Goal: Information Seeking & Learning: Learn about a topic

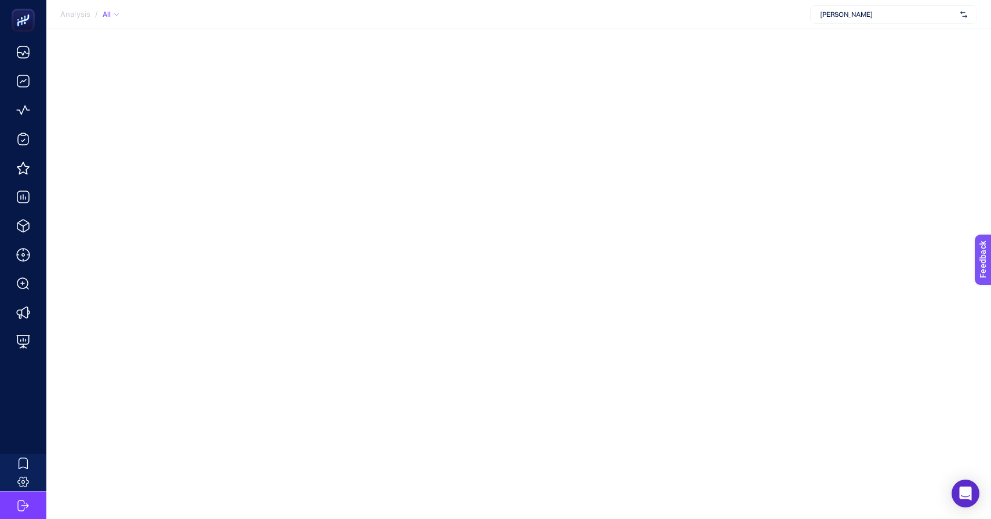
click at [870, 17] on span "[PERSON_NAME]" at bounding box center [888, 14] width 136 height 9
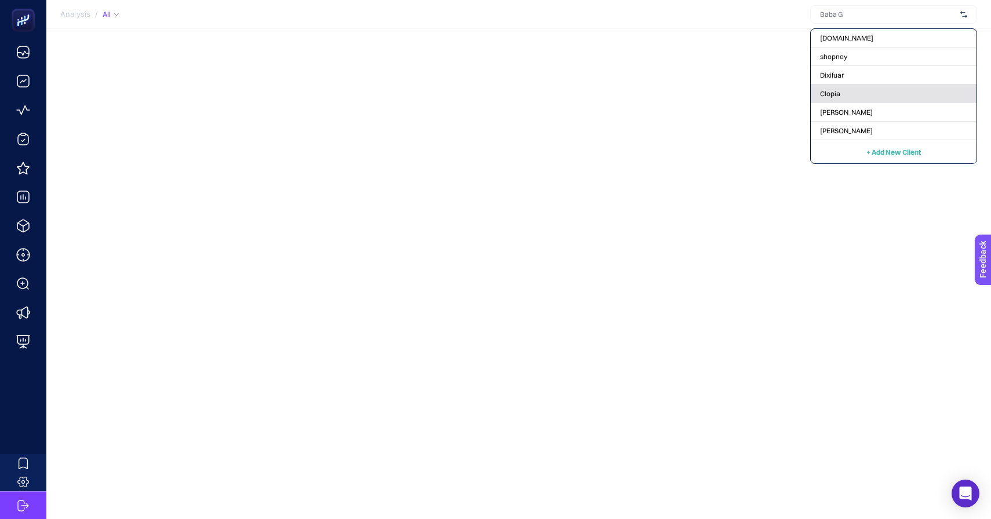
click at [854, 103] on div "Clopia" at bounding box center [894, 112] width 166 height 19
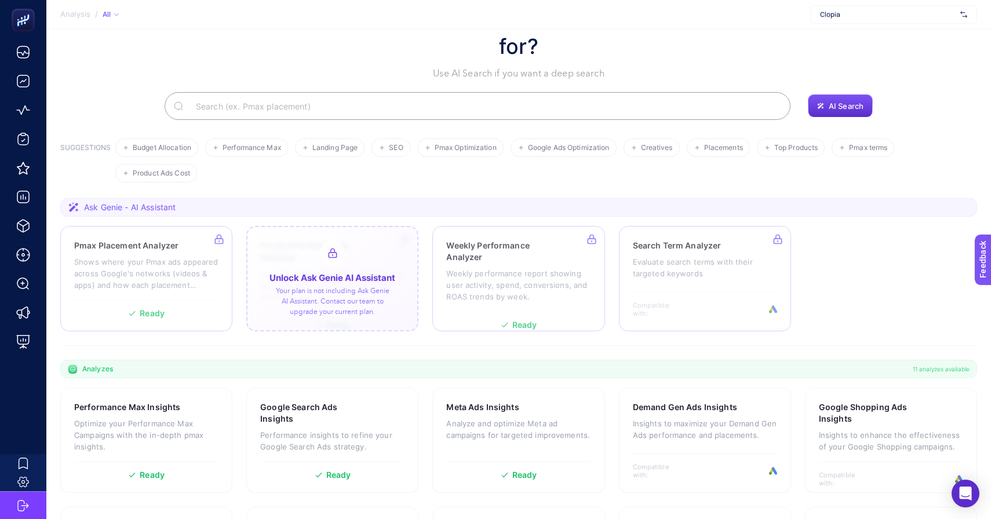
scroll to position [60, 0]
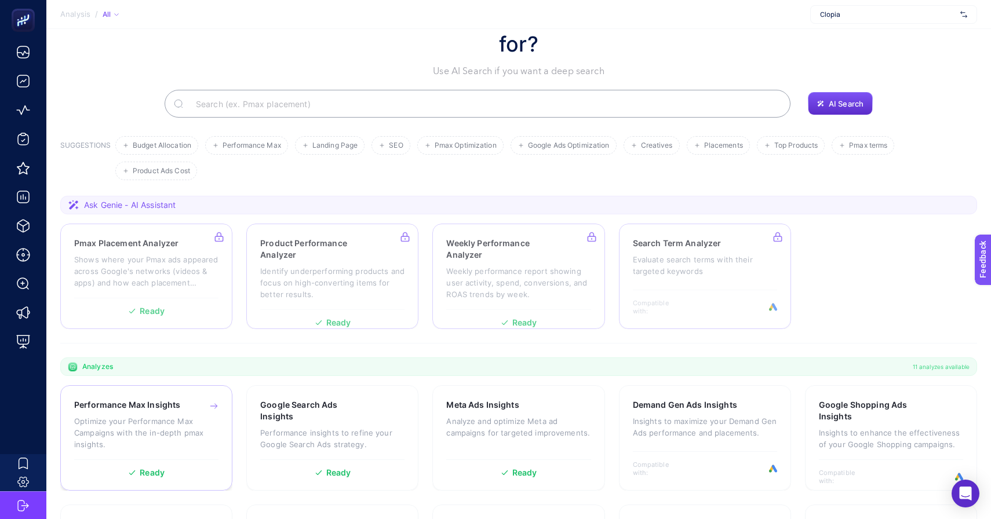
click at [186, 418] on p "Optimize your Performance Max Campaigns with the in-depth pmax insights." at bounding box center [146, 432] width 144 height 35
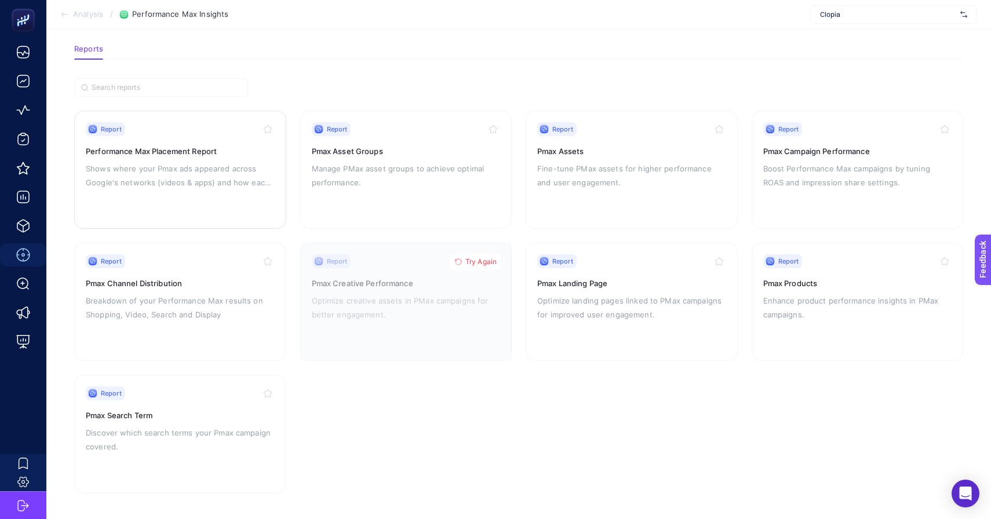
scroll to position [36, 0]
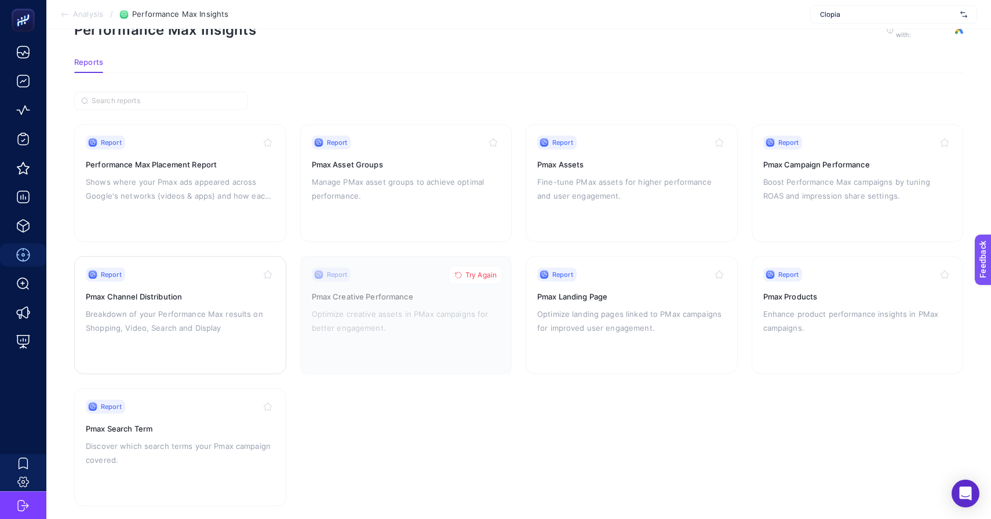
click at [220, 291] on h3 "Pmax Channel Distribution" at bounding box center [180, 297] width 189 height 12
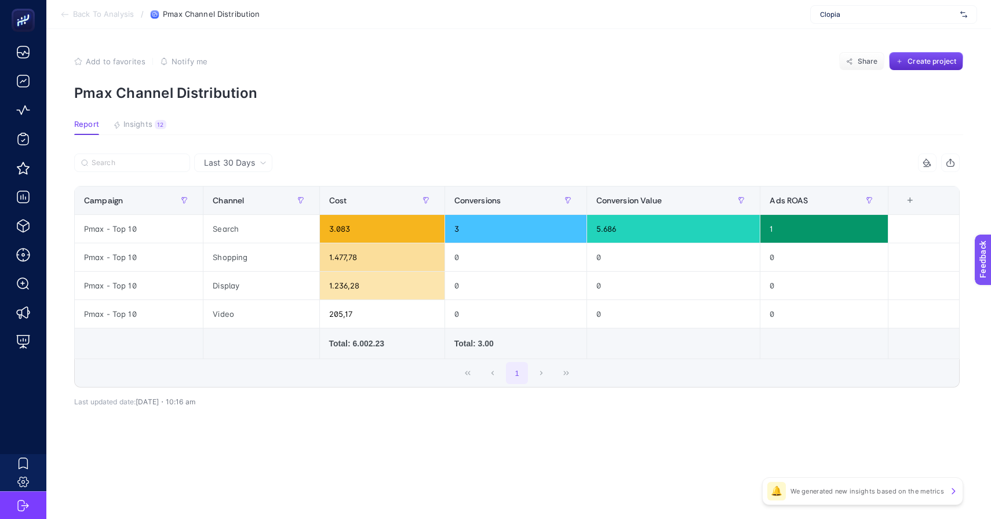
click at [256, 165] on div "Last 30 Days" at bounding box center [235, 163] width 72 height 8
click at [243, 207] on li "Last 7 Days" at bounding box center [233, 208] width 71 height 21
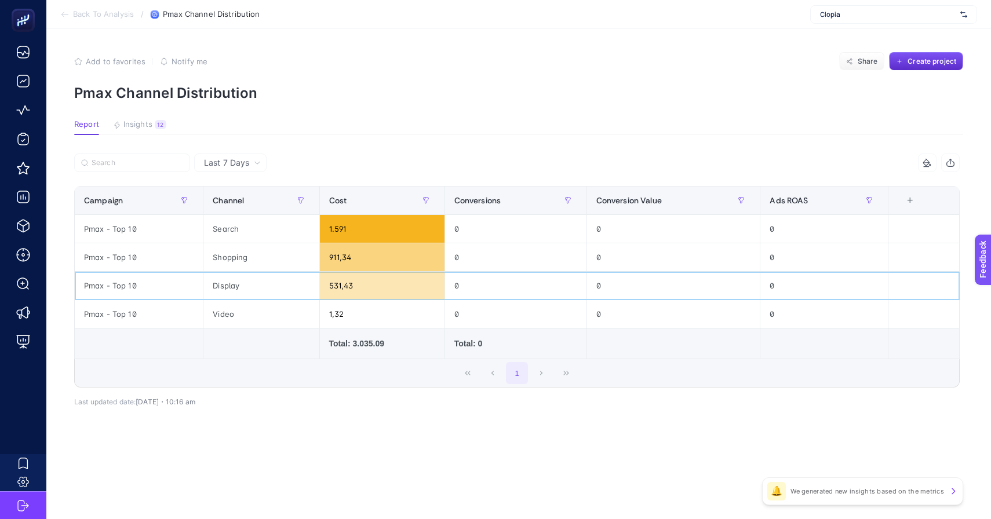
click at [344, 286] on div "531,43" at bounding box center [382, 286] width 125 height 28
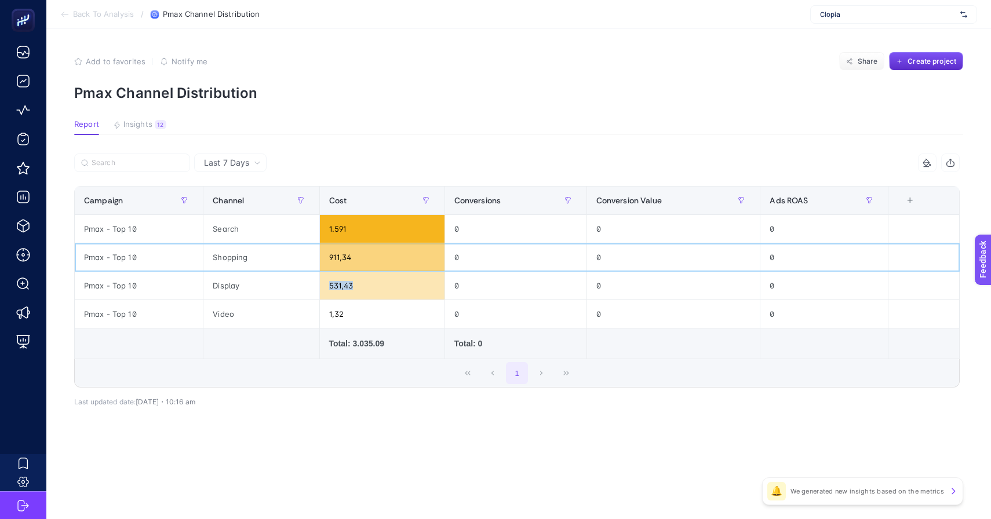
click at [346, 258] on div "911,34" at bounding box center [382, 257] width 125 height 28
click at [336, 222] on div "1.591" at bounding box center [382, 229] width 125 height 28
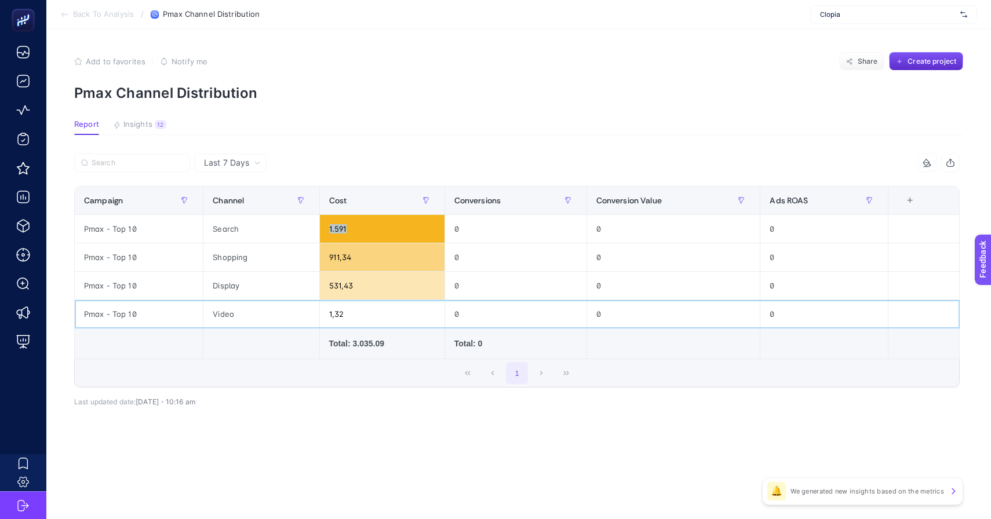
click at [334, 313] on div "1,32" at bounding box center [382, 314] width 125 height 28
click at [346, 279] on div "531,43" at bounding box center [382, 286] width 125 height 28
click at [342, 287] on div "531,43" at bounding box center [382, 286] width 125 height 28
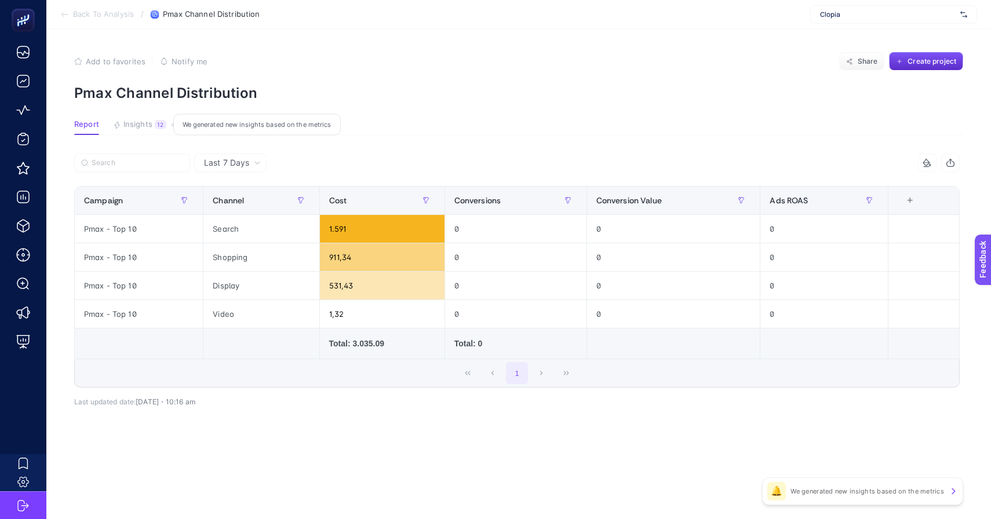
click at [146, 124] on span "Insights" at bounding box center [137, 124] width 29 height 9
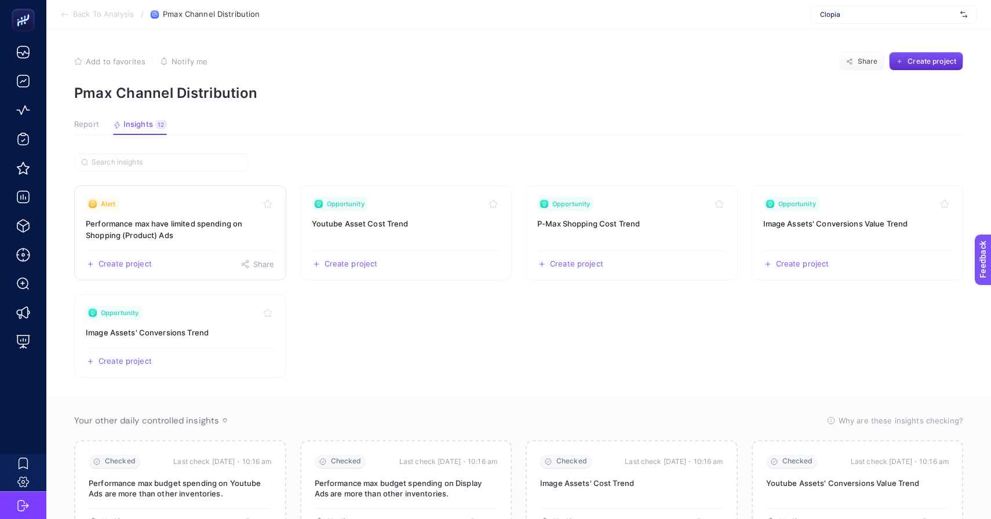
click at [220, 217] on link "Alert Performance max have limited spending on Shopping (Product) Ads Create pr…" at bounding box center [180, 232] width 212 height 95
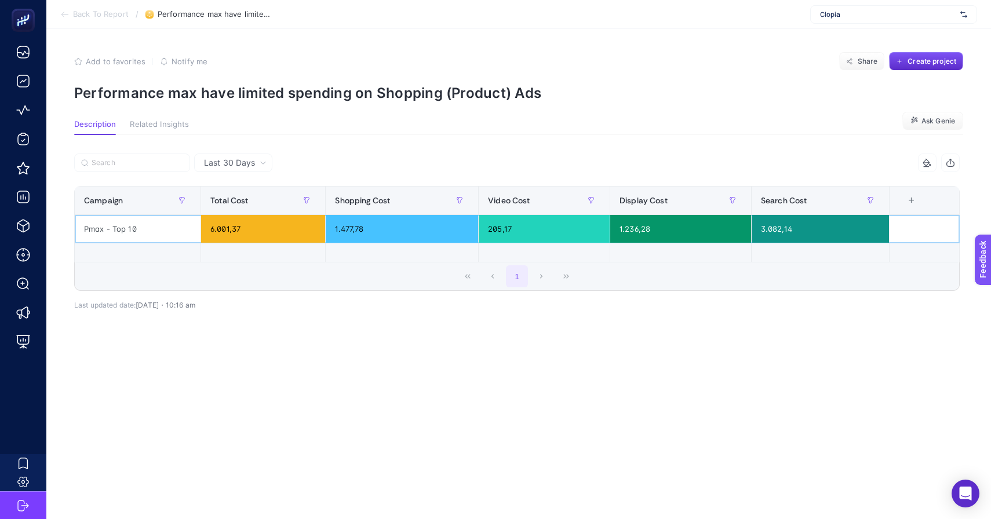
click at [641, 235] on div "1.236,28" at bounding box center [680, 229] width 141 height 28
click at [247, 162] on span "Last 30 Days" at bounding box center [229, 163] width 51 height 12
click at [297, 138] on div "Last 30 Days Last 30 Days 5 items selected Campaign Total Cost Shopping Cost Vi…" at bounding box center [517, 252] width 904 height 235
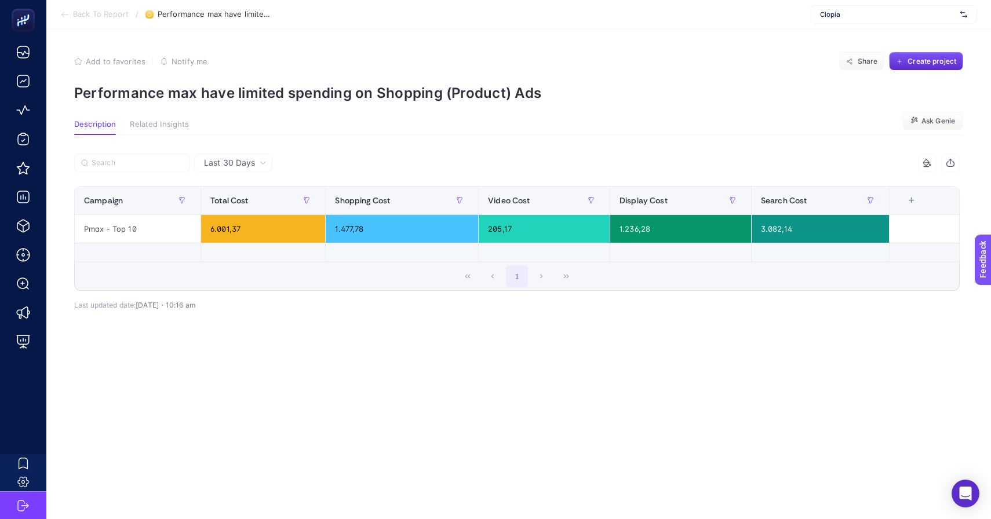
click at [61, 17] on icon at bounding box center [64, 14] width 9 height 9
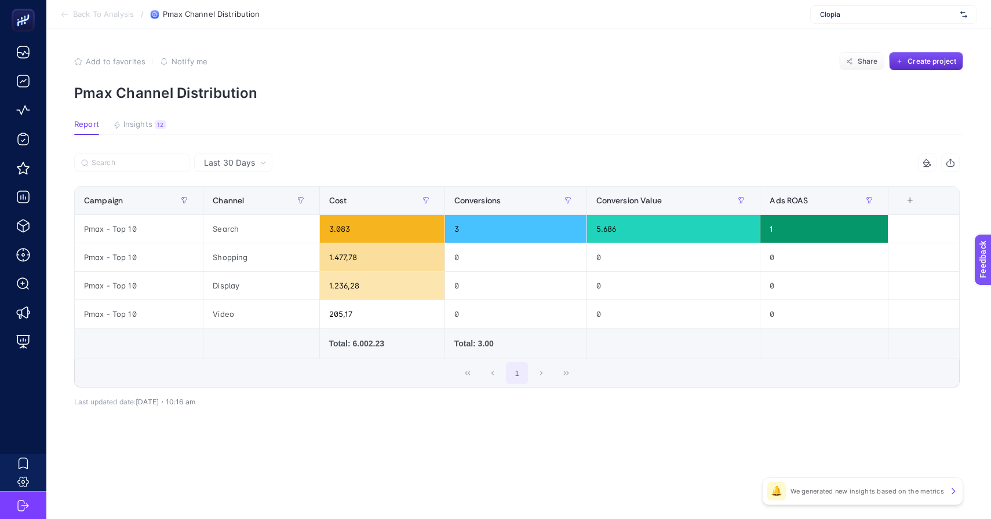
click at [100, 16] on span "Back To Analysis" at bounding box center [103, 14] width 61 height 9
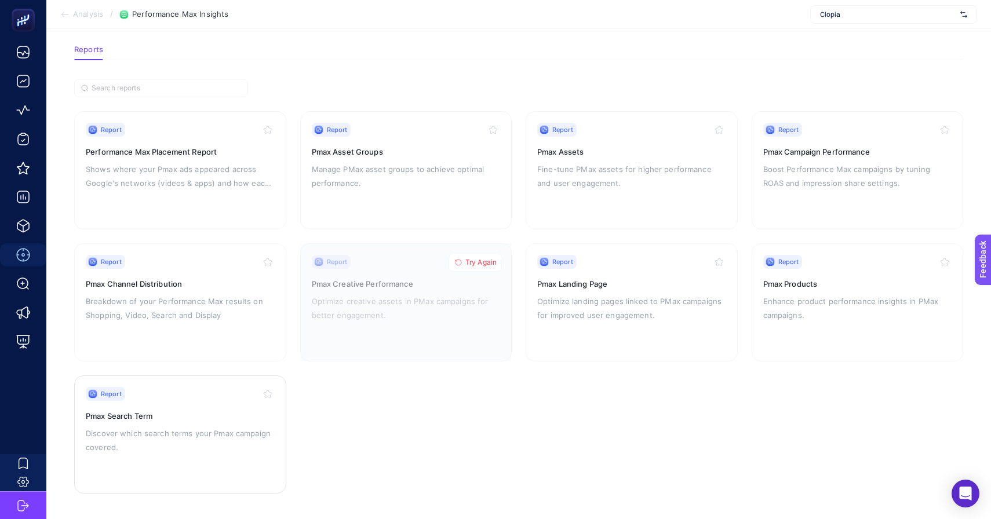
click at [191, 437] on p "Discover which search terms your Pmax campaign covered." at bounding box center [180, 440] width 189 height 28
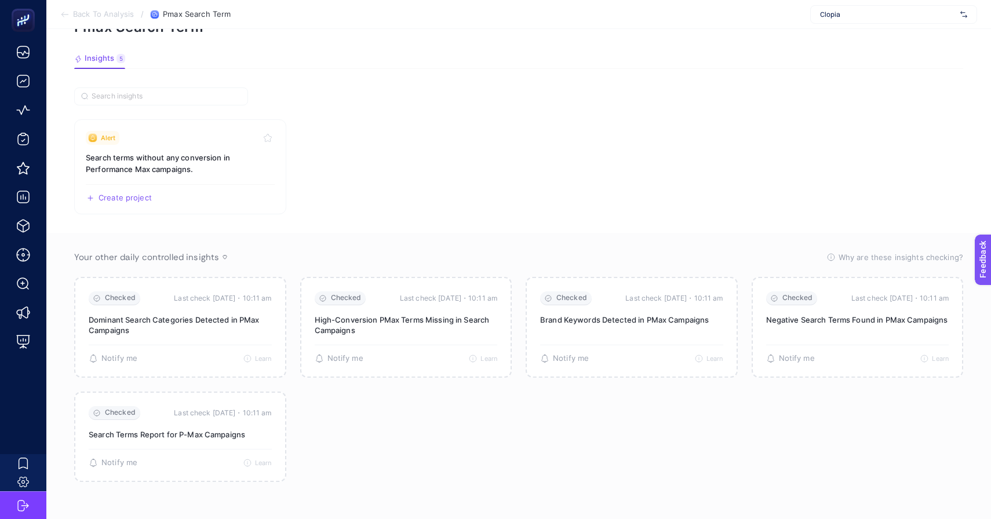
scroll to position [57, 0]
click at [202, 161] on h3 "Search terms without any conversion in Performance Max campaigns." at bounding box center [180, 162] width 189 height 23
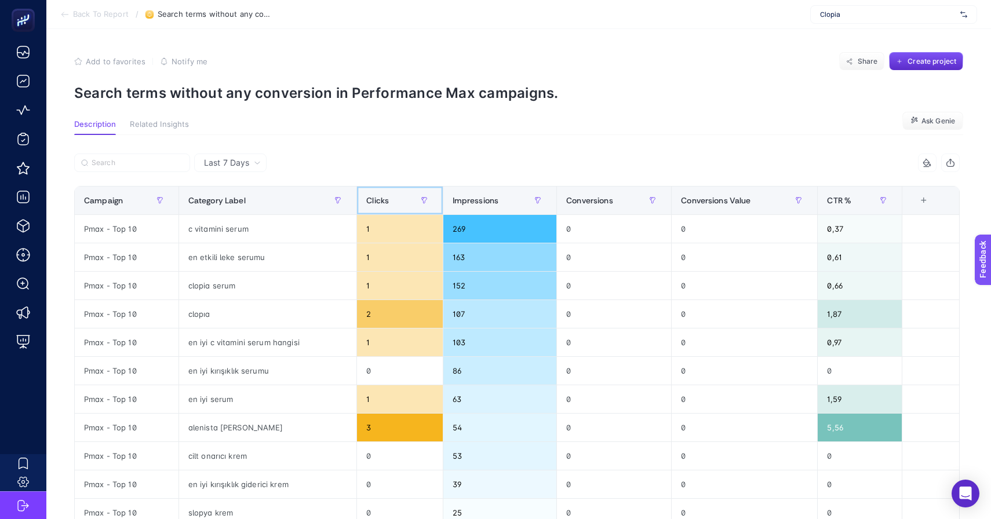
click at [391, 202] on div "Clicks" at bounding box center [399, 200] width 67 height 19
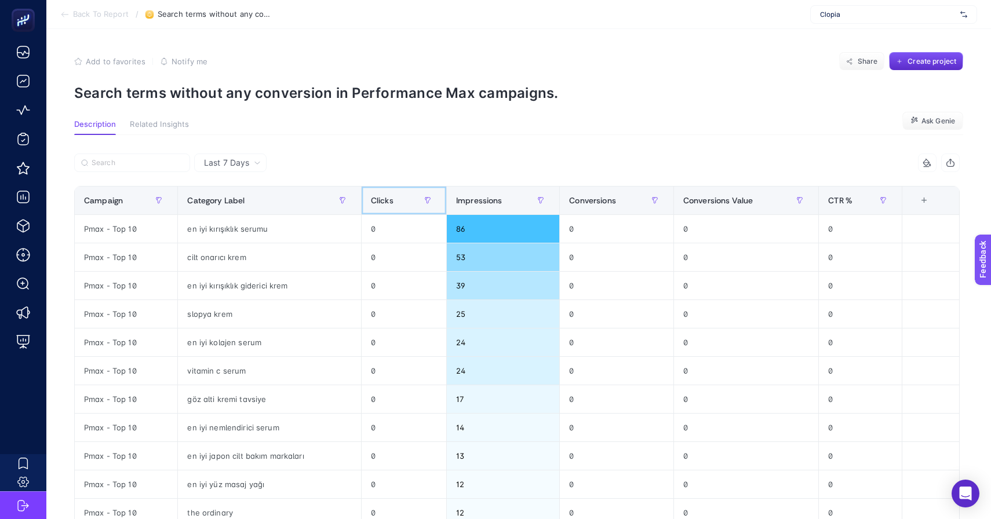
click at [386, 187] on th "Clicks" at bounding box center [403, 201] width 85 height 28
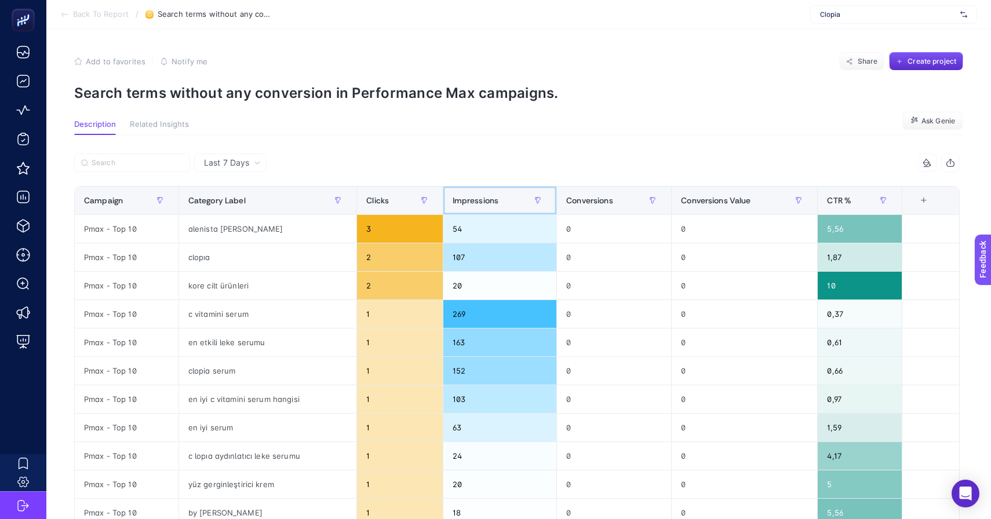
click at [472, 205] on span "Impressions" at bounding box center [476, 200] width 46 height 9
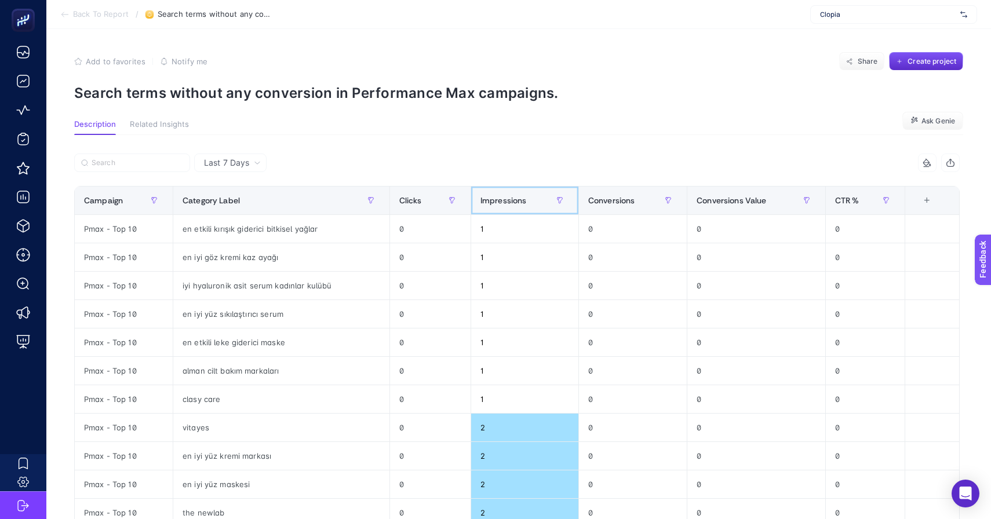
click at [499, 203] on span "Impressions" at bounding box center [503, 200] width 46 height 9
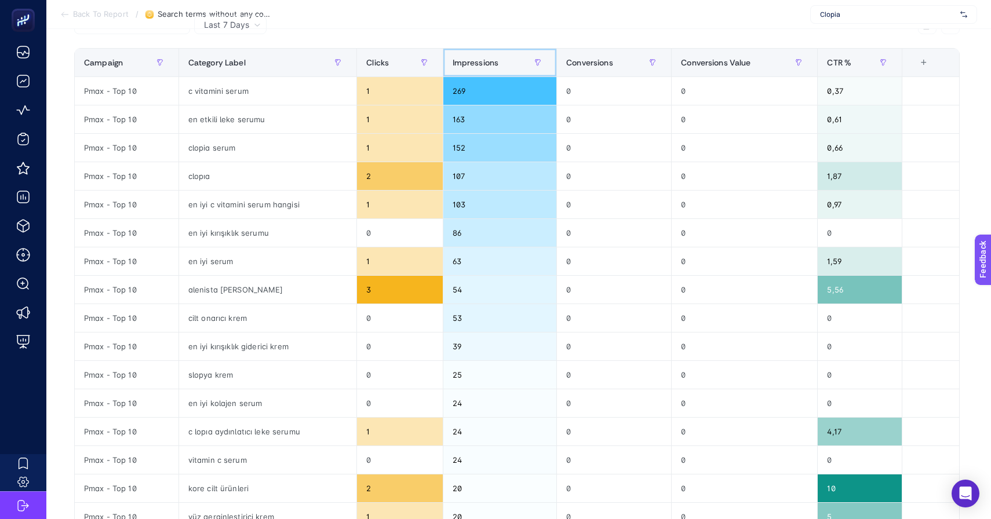
scroll to position [140, 0]
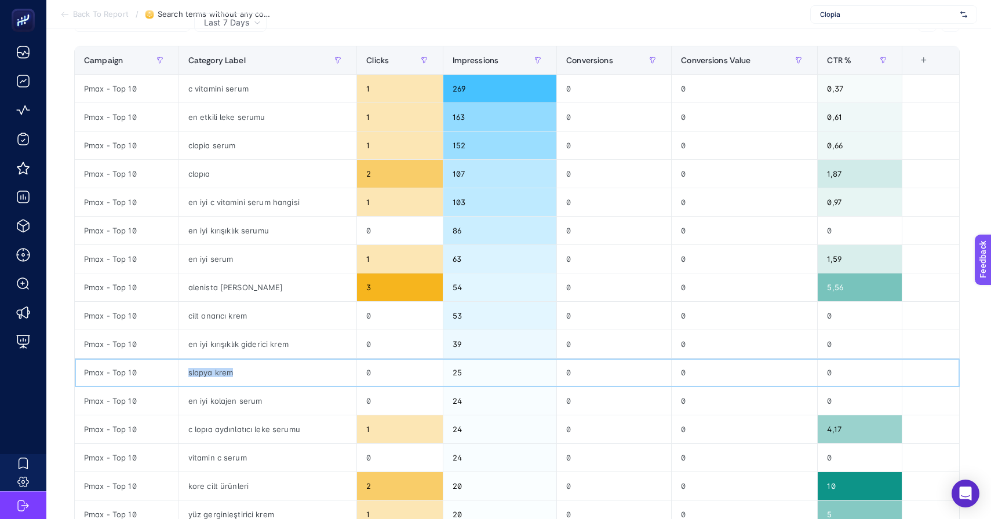
drag, startPoint x: 234, startPoint y: 372, endPoint x: 180, endPoint y: 371, distance: 53.9
click at [180, 371] on div "slopya krem" at bounding box center [268, 373] width 178 height 28
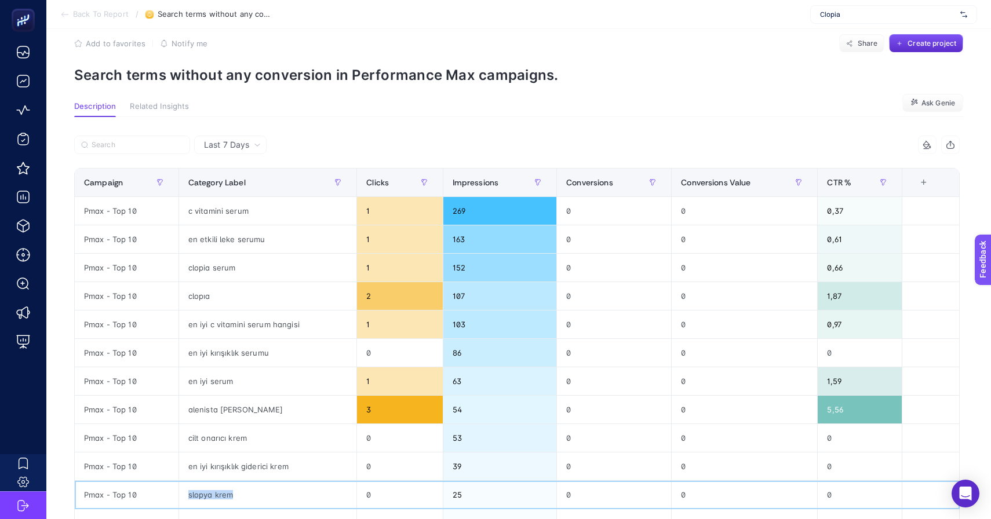
scroll to position [0, 0]
